Goal: Information Seeking & Learning: Understand process/instructions

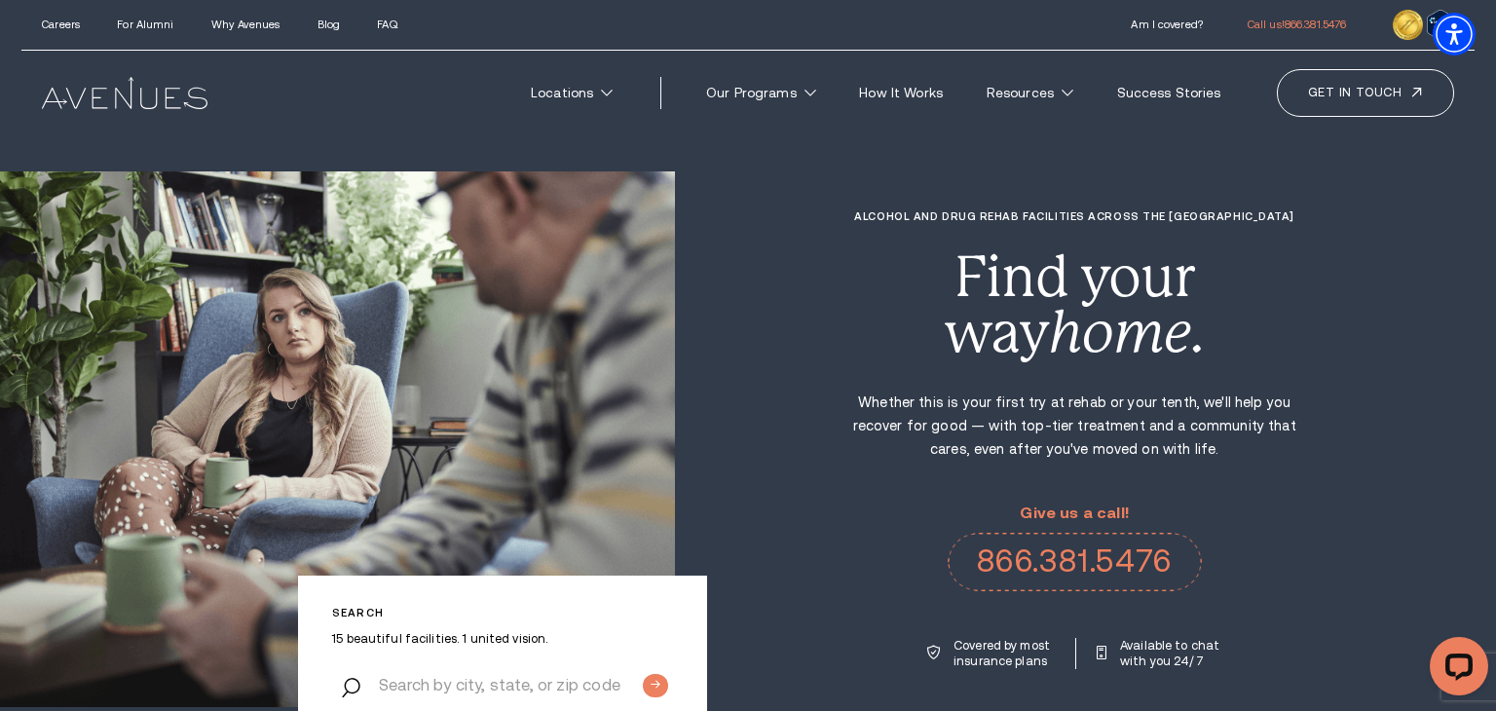
click at [928, 66] on div "Locations [US_STATE] ." at bounding box center [748, 93] width 1454 height 85
click at [924, 78] on link "How It Works" at bounding box center [901, 93] width 117 height 36
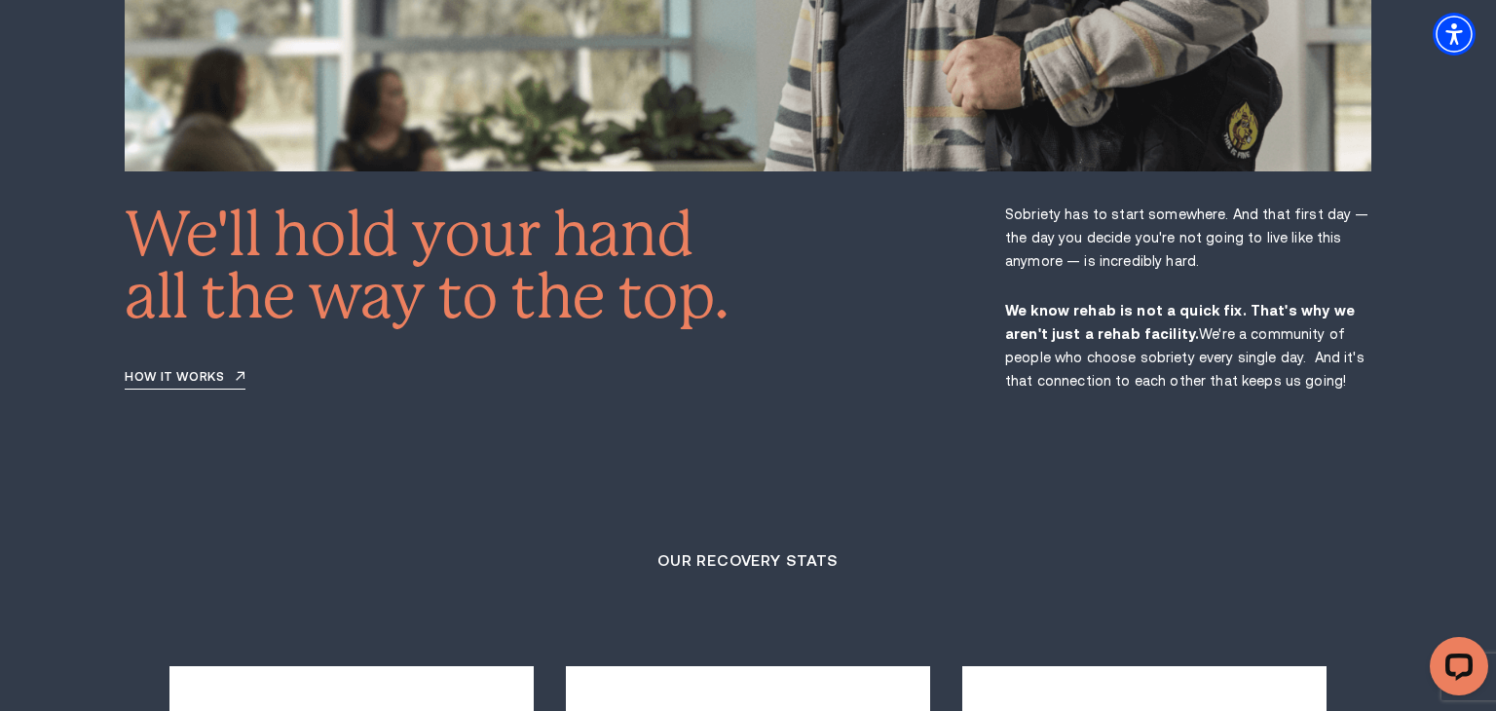
scroll to position [3177, 0]
click at [147, 369] on link "How it works" at bounding box center [185, 378] width 121 height 19
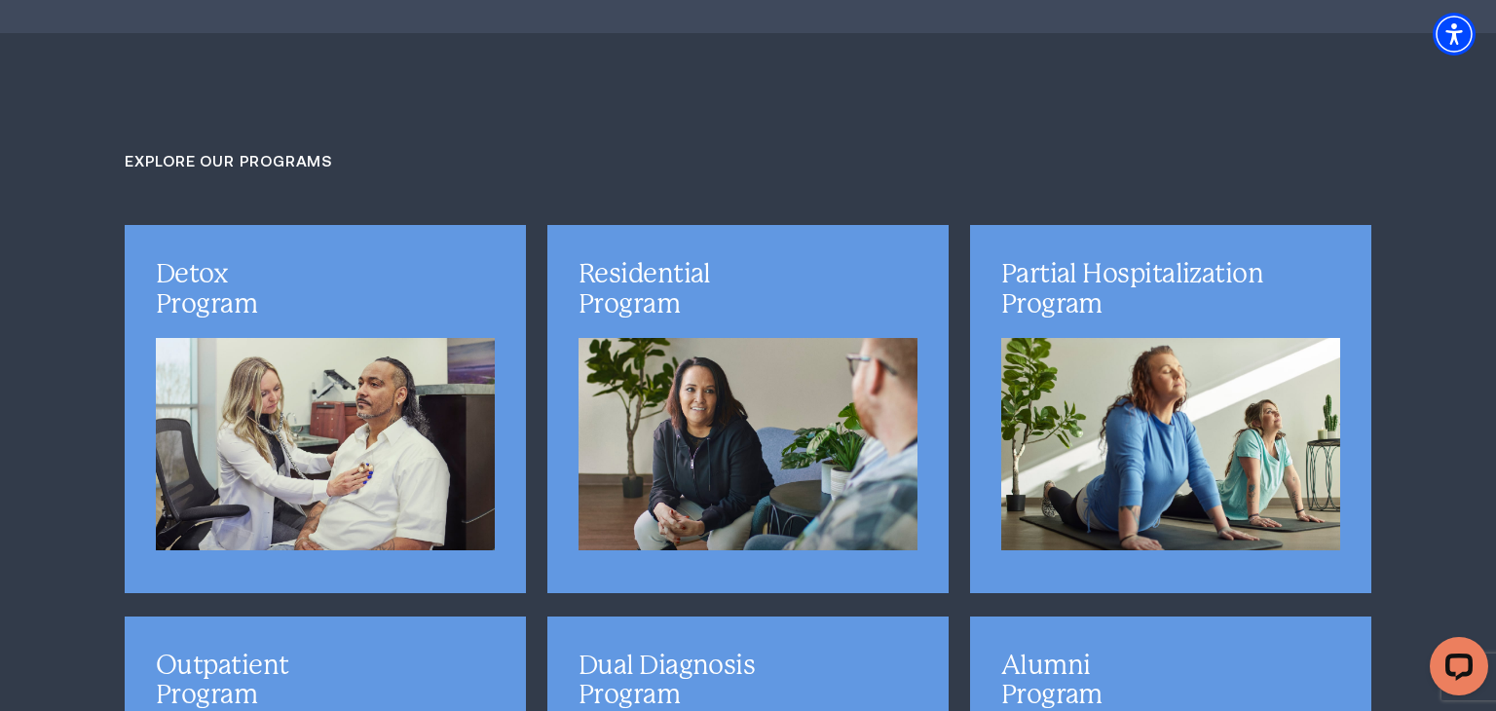
scroll to position [4763, 0]
